Goal: Information Seeking & Learning: Learn about a topic

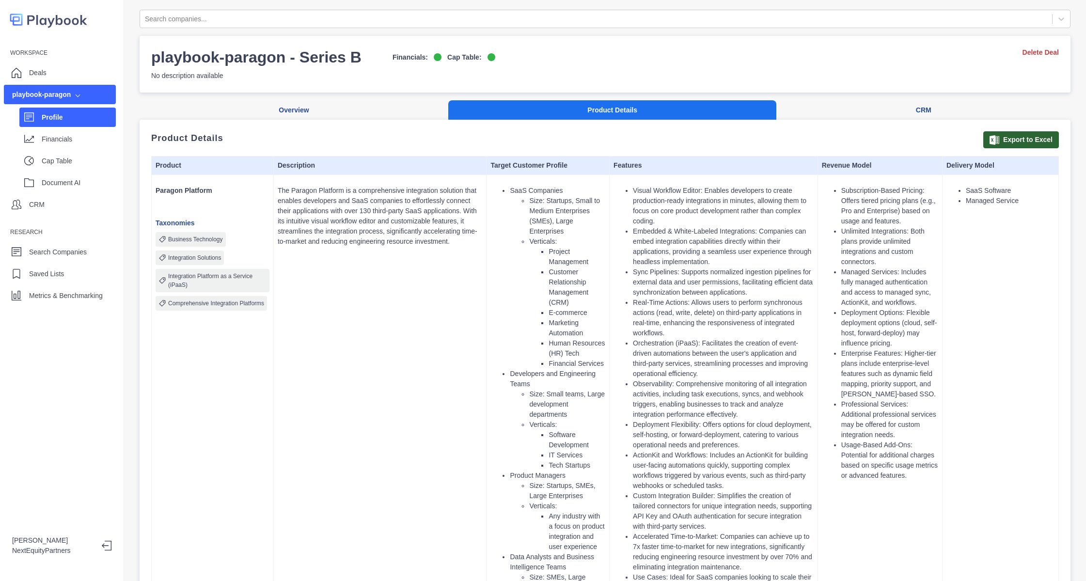
click at [403, 247] on p "The Paragon Platform is a comprehensive integration solution that enables devel…" at bounding box center [380, 216] width 205 height 61
click at [57, 79] on div "Deals" at bounding box center [60, 72] width 112 height 19
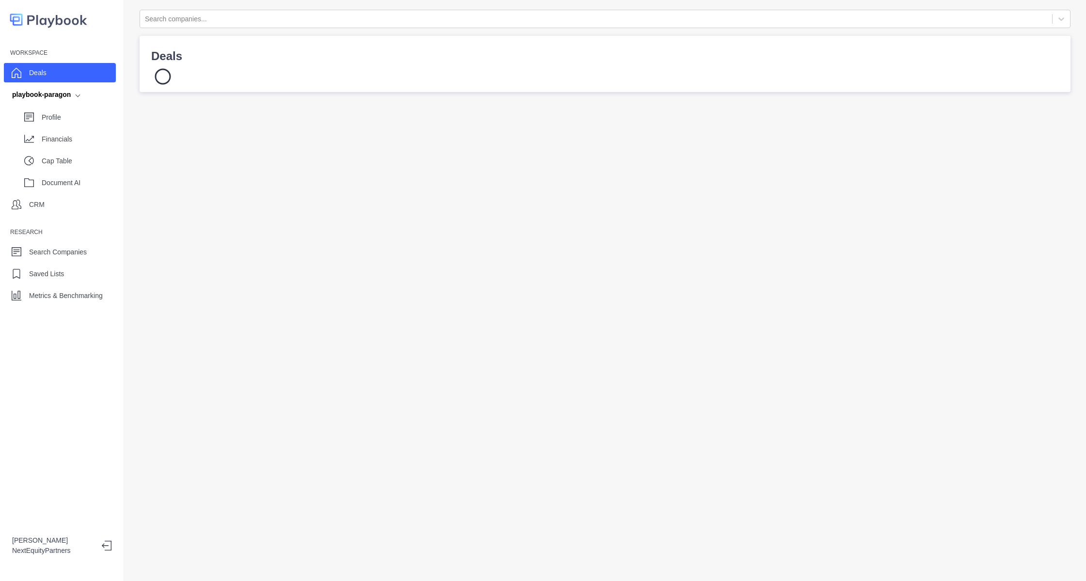
click at [57, 76] on div "Deals" at bounding box center [60, 72] width 112 height 19
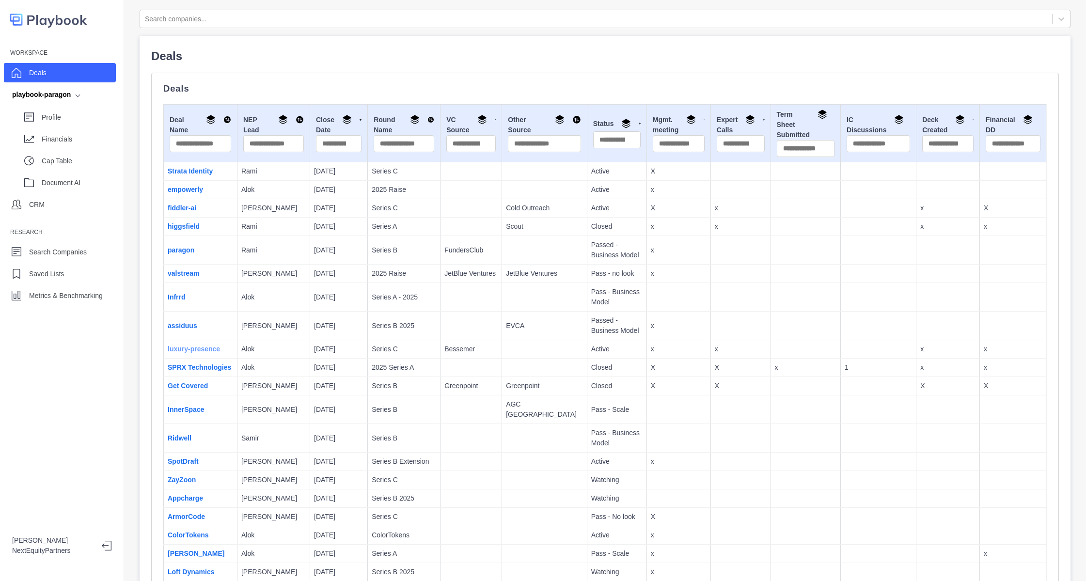
click at [198, 350] on link "luxury-presence" at bounding box center [194, 349] width 52 height 8
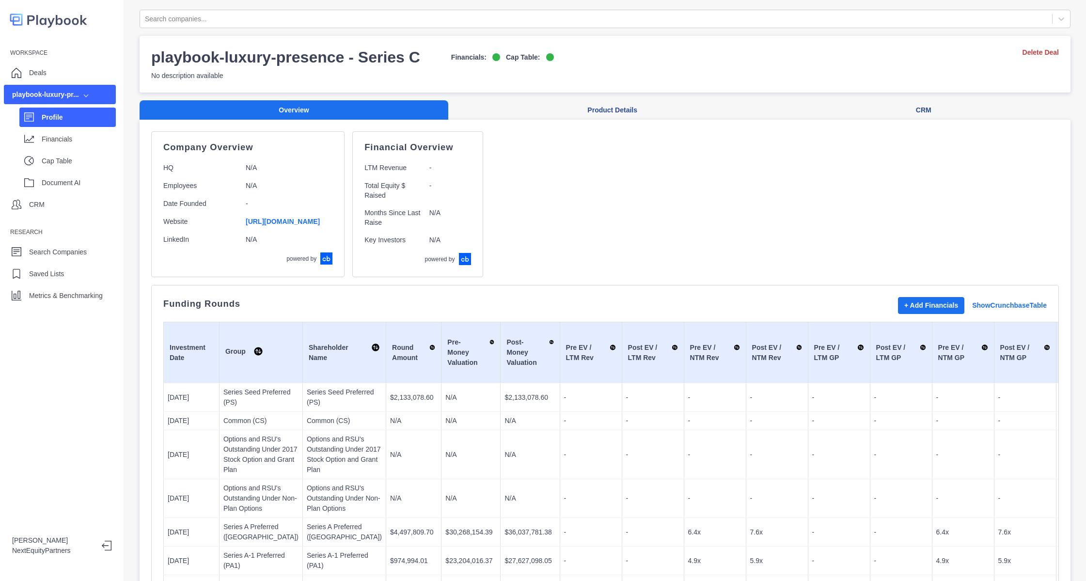
click at [553, 175] on div "Company Overview HQ N/A Employees N/A Date Founded - Website https://www.luxury…" at bounding box center [605, 204] width 908 height 146
click at [65, 148] on div "Financials" at bounding box center [67, 138] width 96 height 19
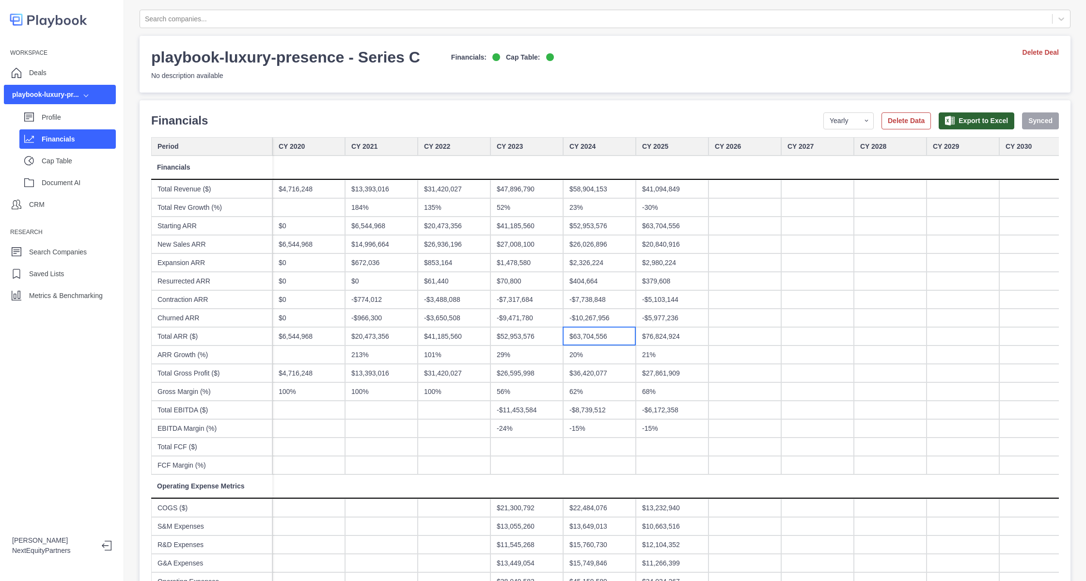
click at [594, 337] on div "$63,704,556" at bounding box center [599, 336] width 73 height 18
drag, startPoint x: 841, startPoint y: 118, endPoint x: 840, endPoint y: 123, distance: 5.5
click at [841, 118] on select "Yearly Quarterly Monthly NTM LTM" at bounding box center [849, 120] width 50 height 17
select select "quarterly"
click at [824, 112] on select "Yearly Quarterly Monthly NTM LTM" at bounding box center [849, 120] width 50 height 17
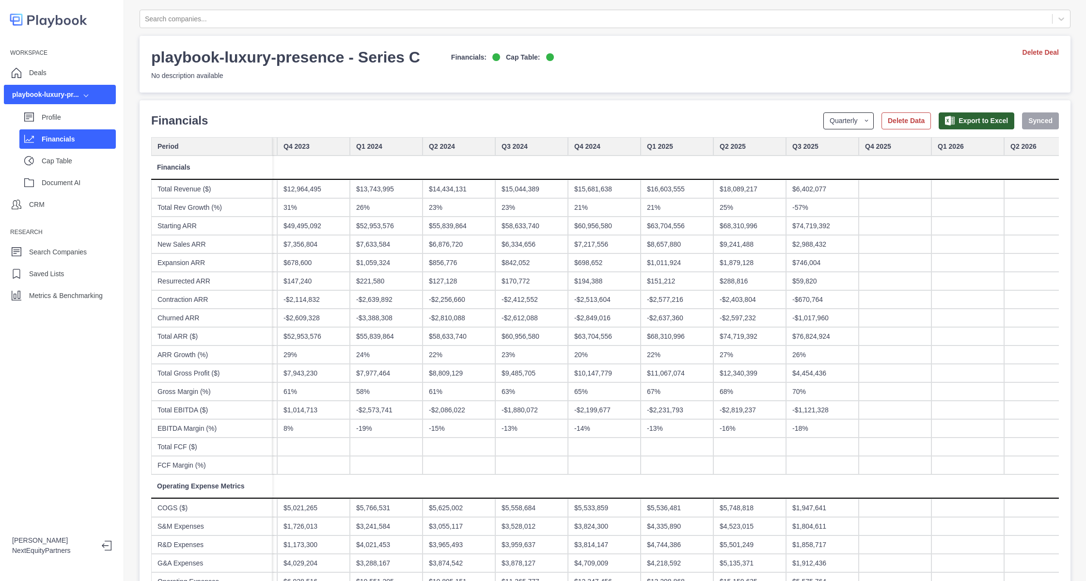
click at [846, 119] on select "Yearly Quarterly Monthly NTM LTM" at bounding box center [849, 120] width 50 height 17
click at [824, 112] on select "Yearly Quarterly Monthly NTM LTM" at bounding box center [849, 120] width 50 height 17
click at [812, 211] on div "-57%" at bounding box center [822, 207] width 73 height 18
click at [811, 248] on div "$2,988,432" at bounding box center [822, 244] width 73 height 18
click at [805, 348] on div "26%" at bounding box center [822, 355] width 73 height 18
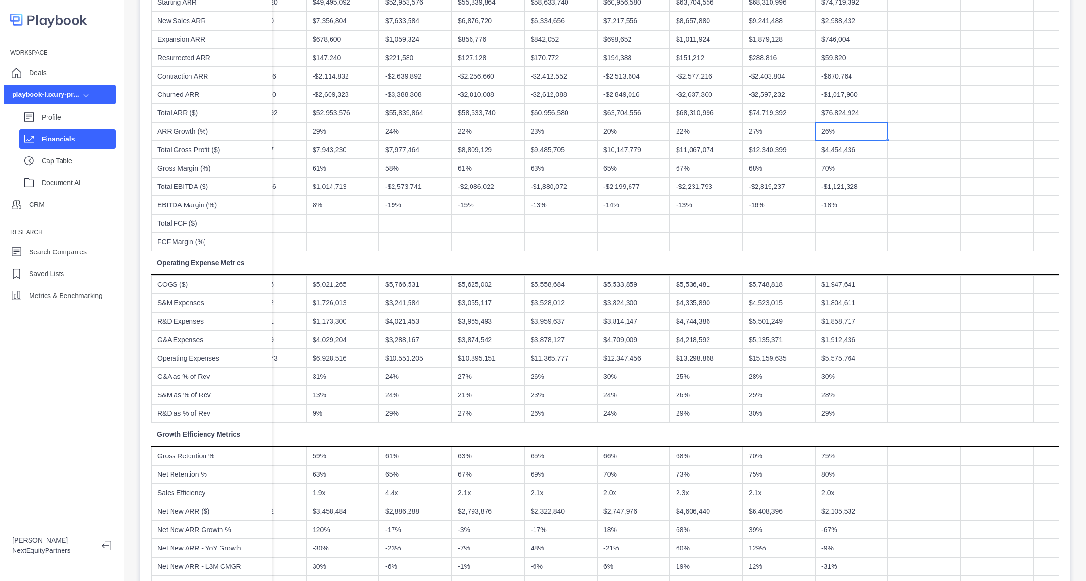
scroll to position [115, 0]
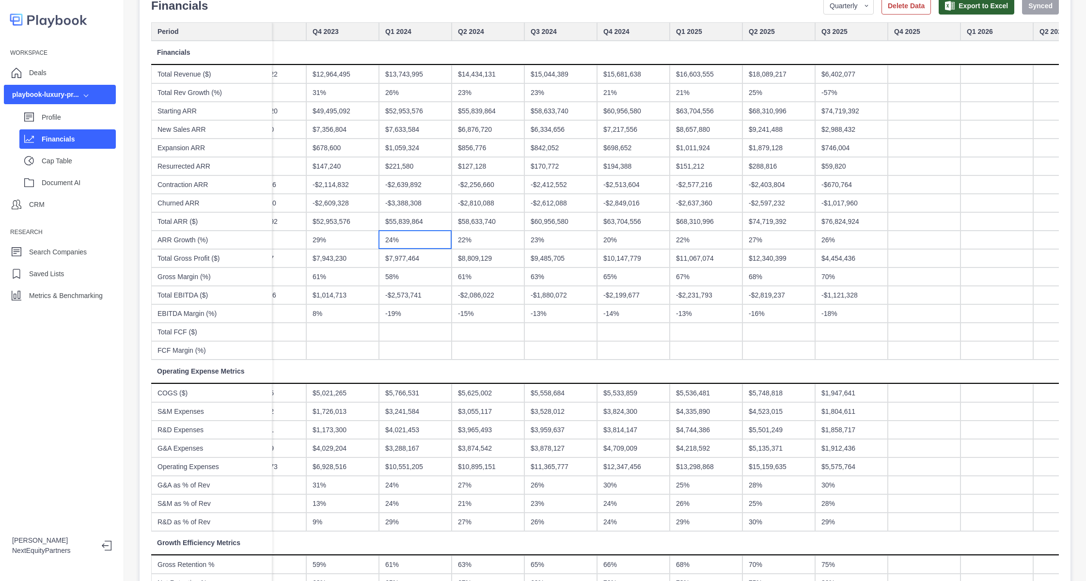
click at [399, 239] on div "24%" at bounding box center [415, 240] width 73 height 18
click at [848, 225] on div "$76,824,924" at bounding box center [851, 221] width 73 height 18
click at [728, 185] on div "-$2,577,216" at bounding box center [706, 185] width 73 height 18
click at [735, 171] on div "$151,212" at bounding box center [706, 166] width 73 height 18
click at [774, 120] on div "$9,241,488" at bounding box center [779, 129] width 73 height 18
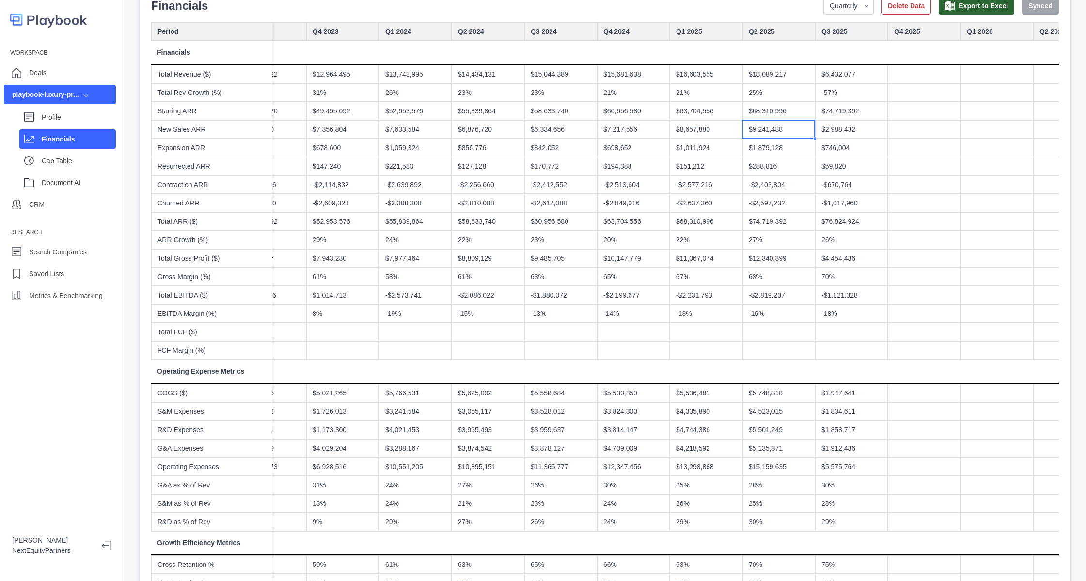
click at [133, 512] on div "Search companies... playbook-luxury-presence - Series C Financials: Cap Table: …" at bounding box center [605, 290] width 962 height 581
click at [972, 11] on button "Export to Excel" at bounding box center [977, 6] width 76 height 17
